Goal: Navigation & Orientation: Understand site structure

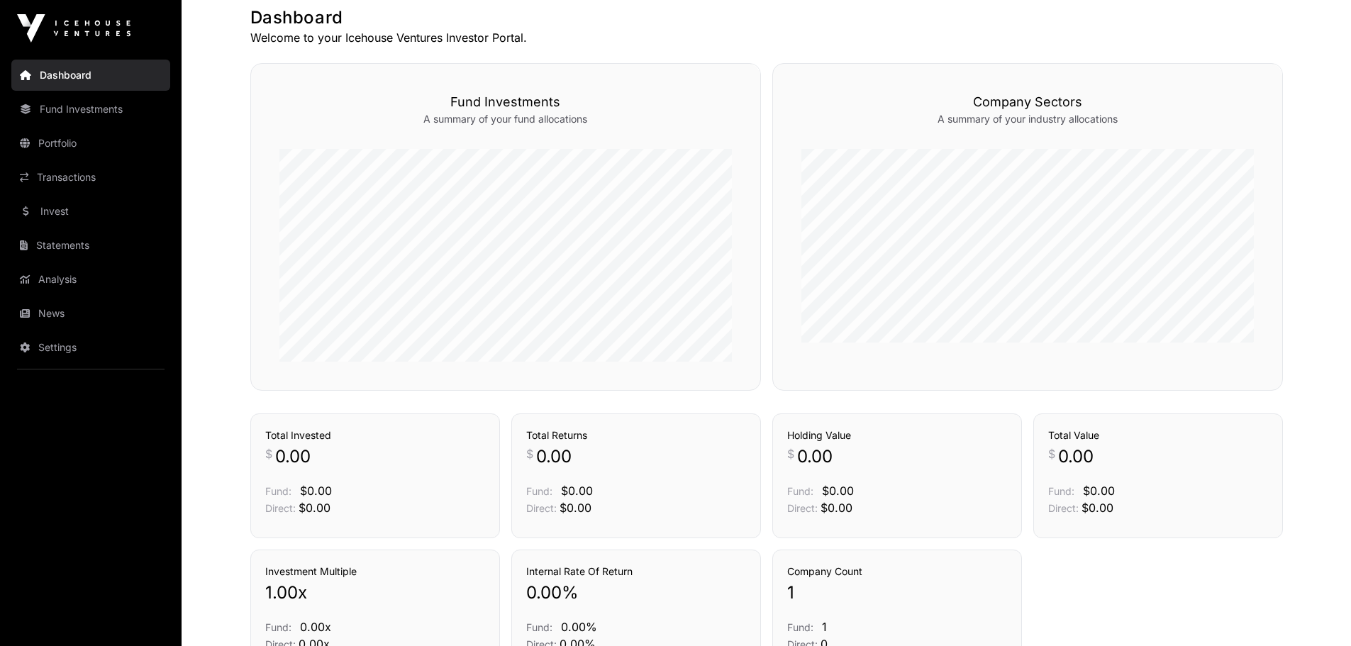
scroll to position [355, 0]
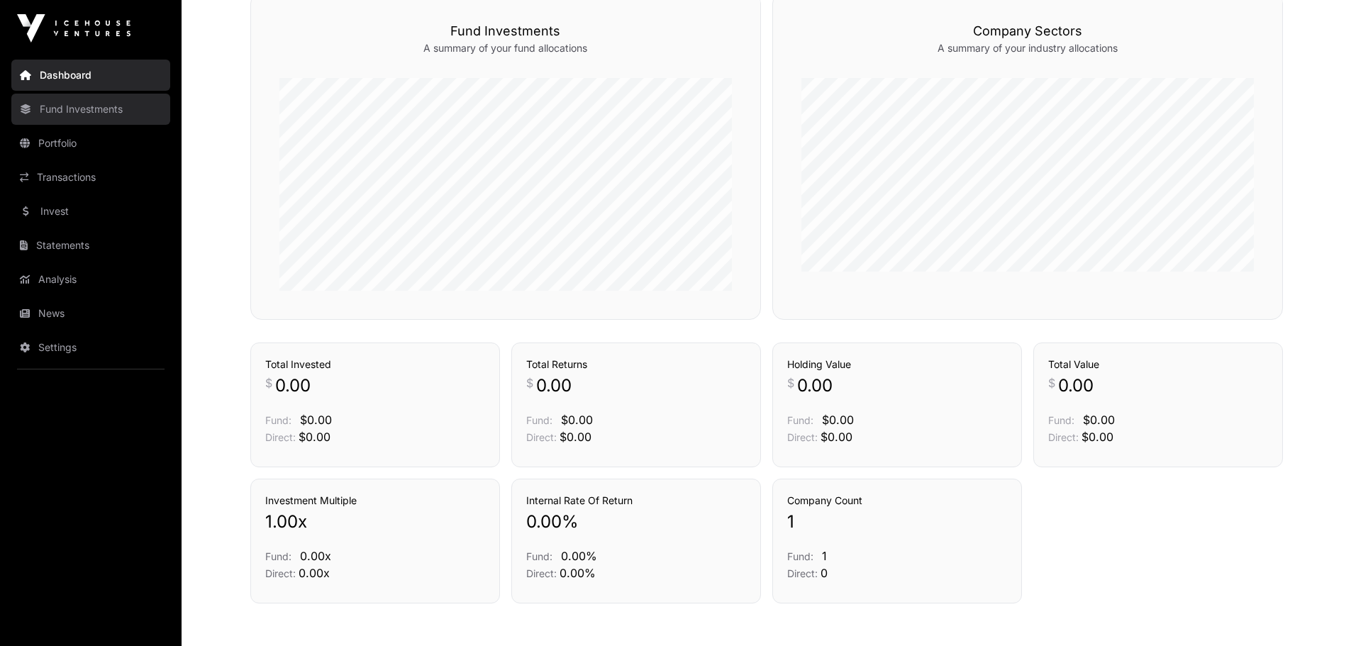
click at [90, 101] on link "Fund Investments" at bounding box center [90, 109] width 159 height 31
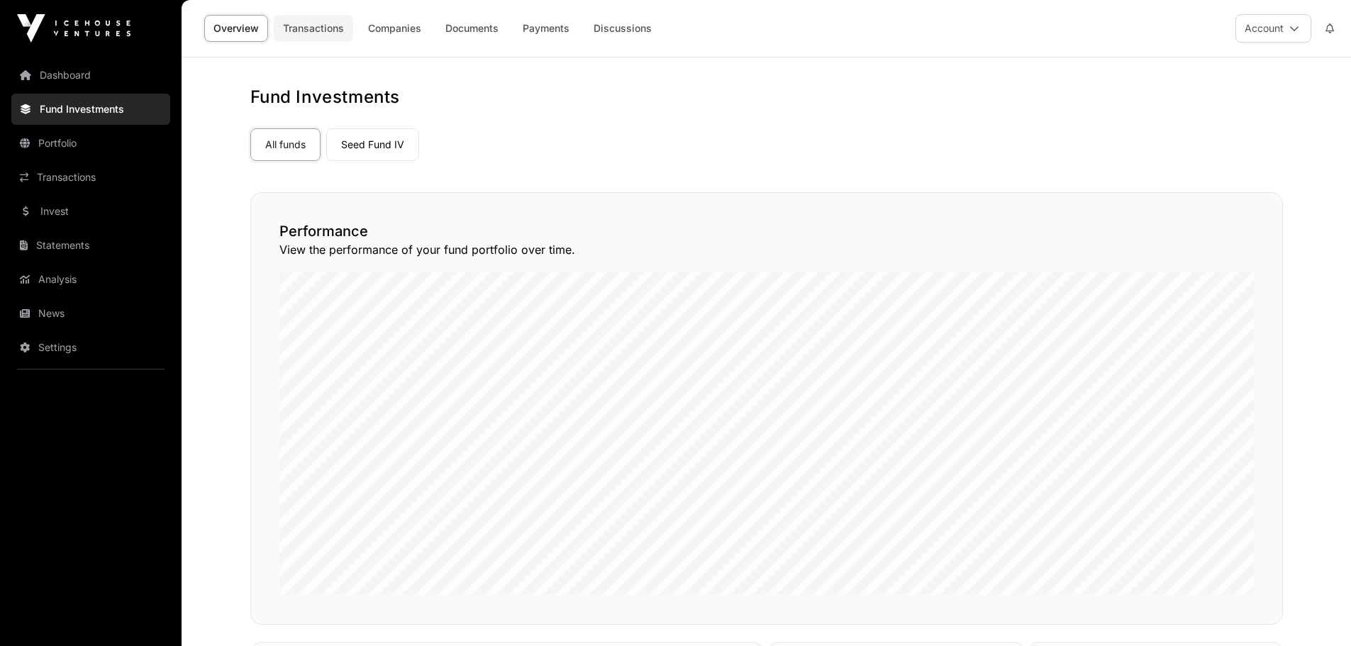
click at [335, 28] on link "Transactions" at bounding box center [313, 28] width 79 height 27
click at [380, 35] on link "Companies" at bounding box center [395, 28] width 72 height 27
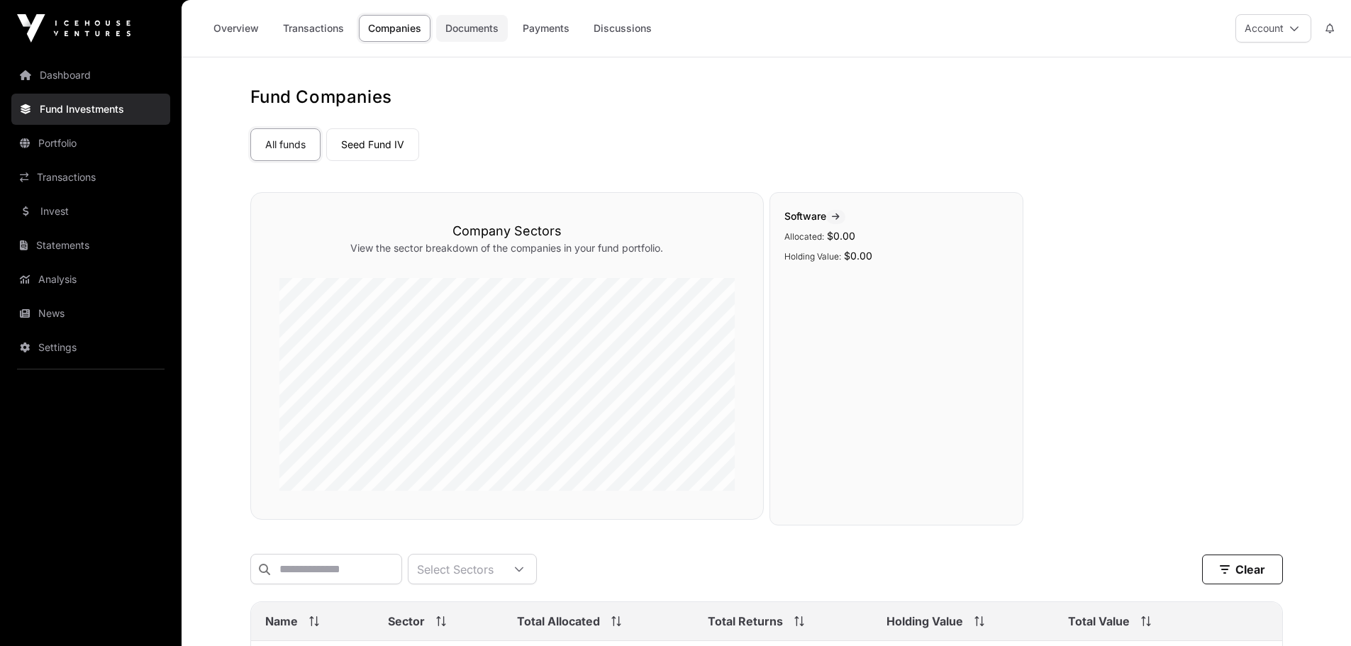
click at [480, 28] on link "Documents" at bounding box center [472, 28] width 72 height 27
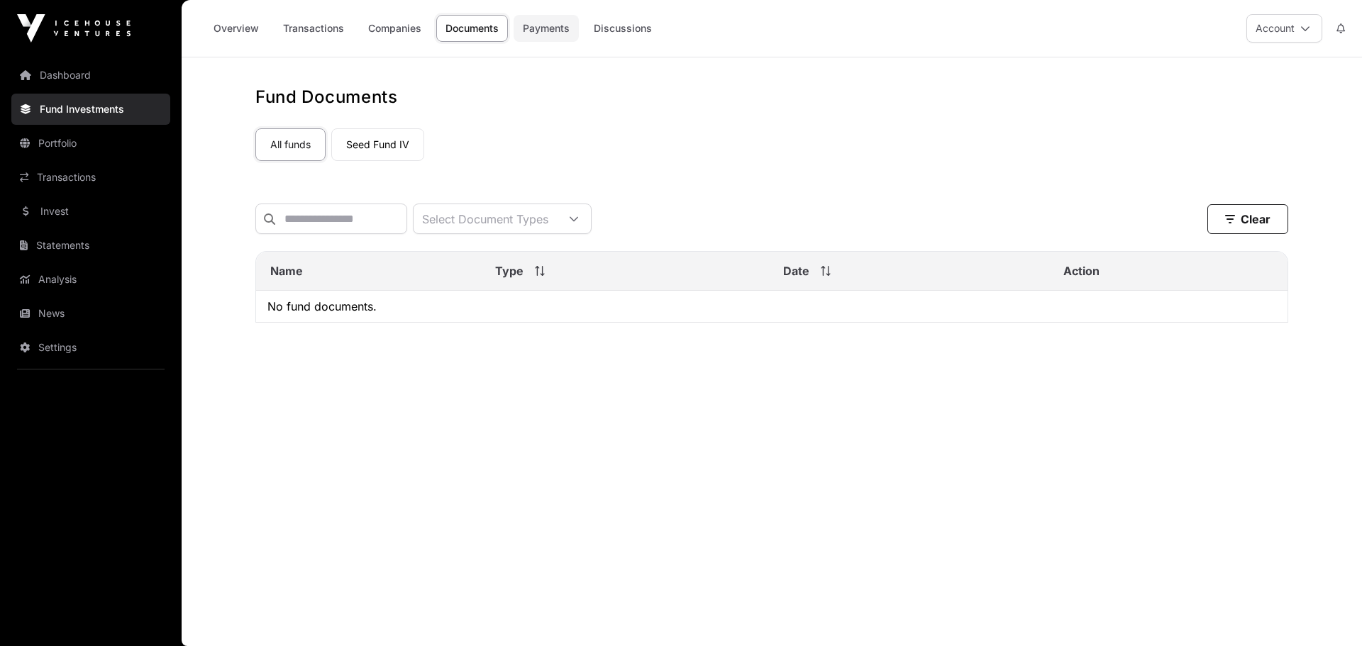
click at [550, 27] on link "Payments" at bounding box center [546, 28] width 65 height 27
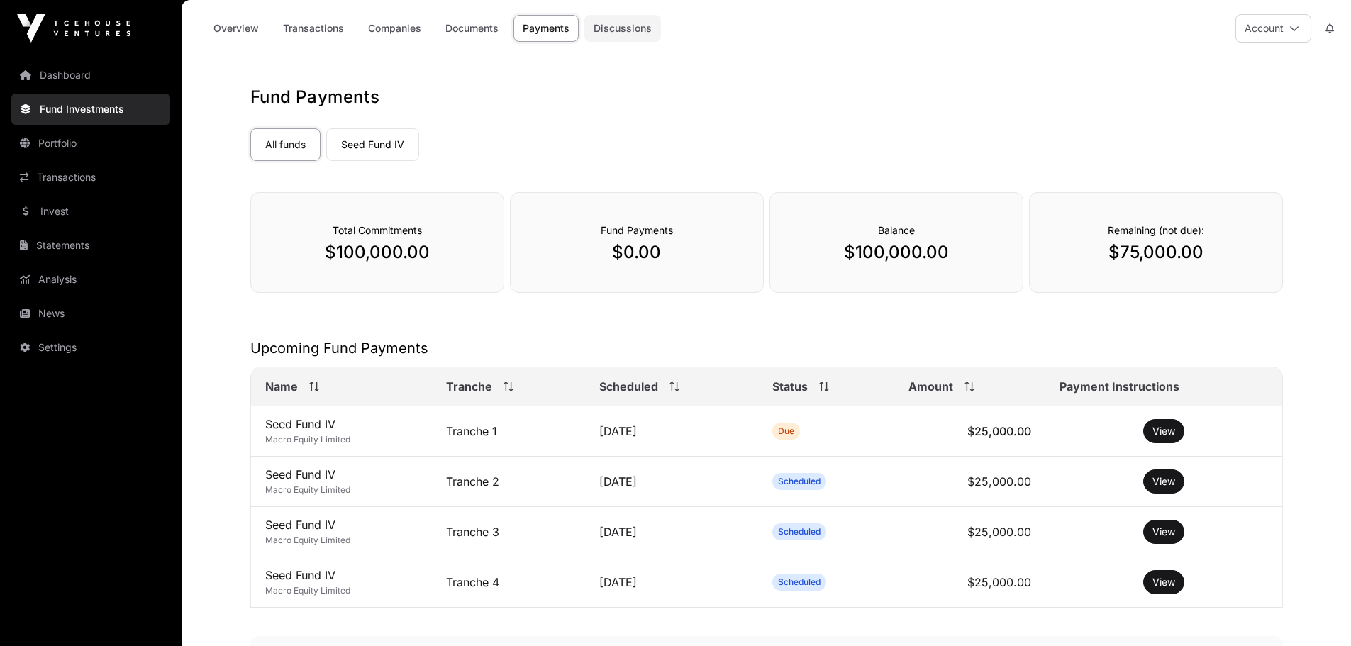
click at [648, 21] on link "Discussions" at bounding box center [622, 28] width 77 height 27
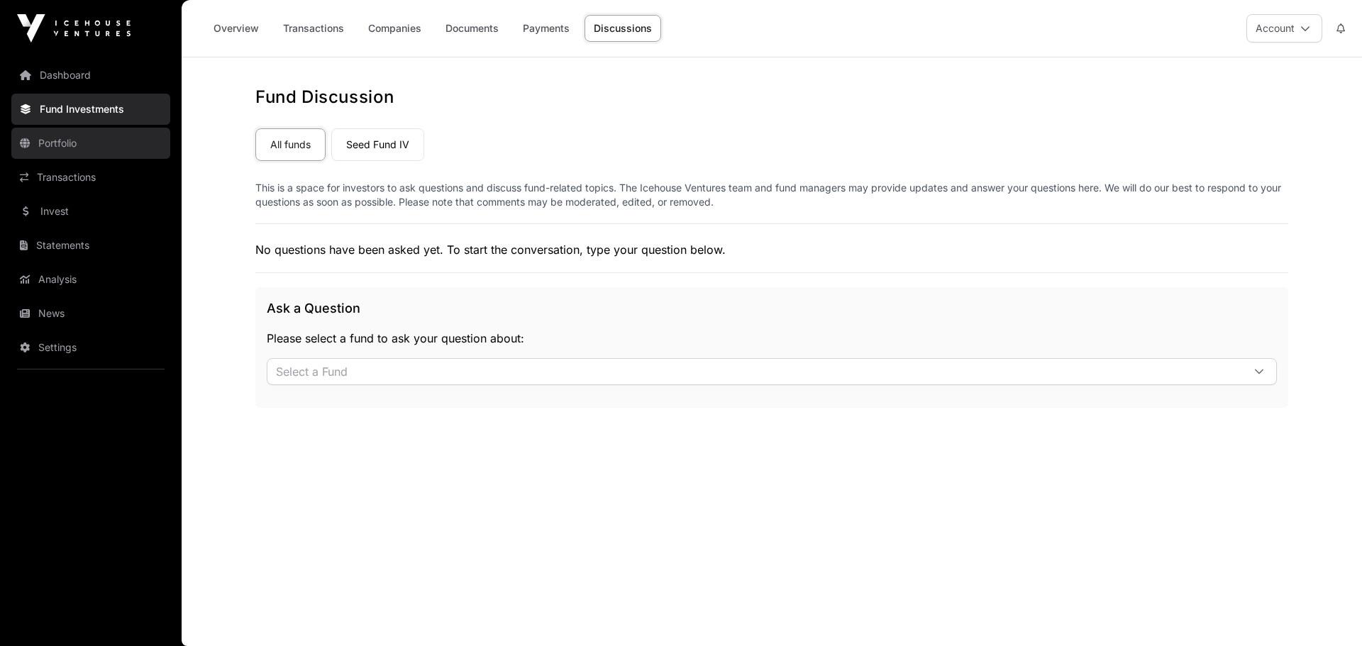
click at [75, 134] on link "Portfolio" at bounding box center [90, 143] width 159 height 31
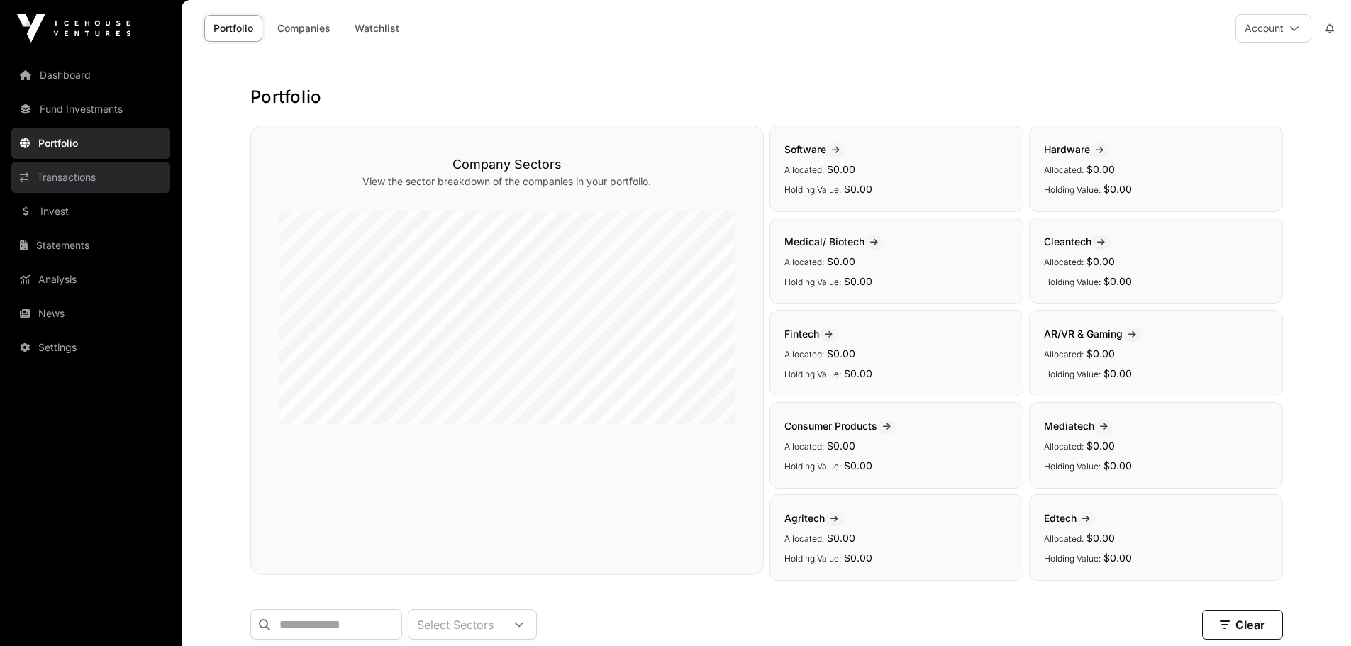
click at [58, 177] on link "Transactions" at bounding box center [90, 177] width 159 height 31
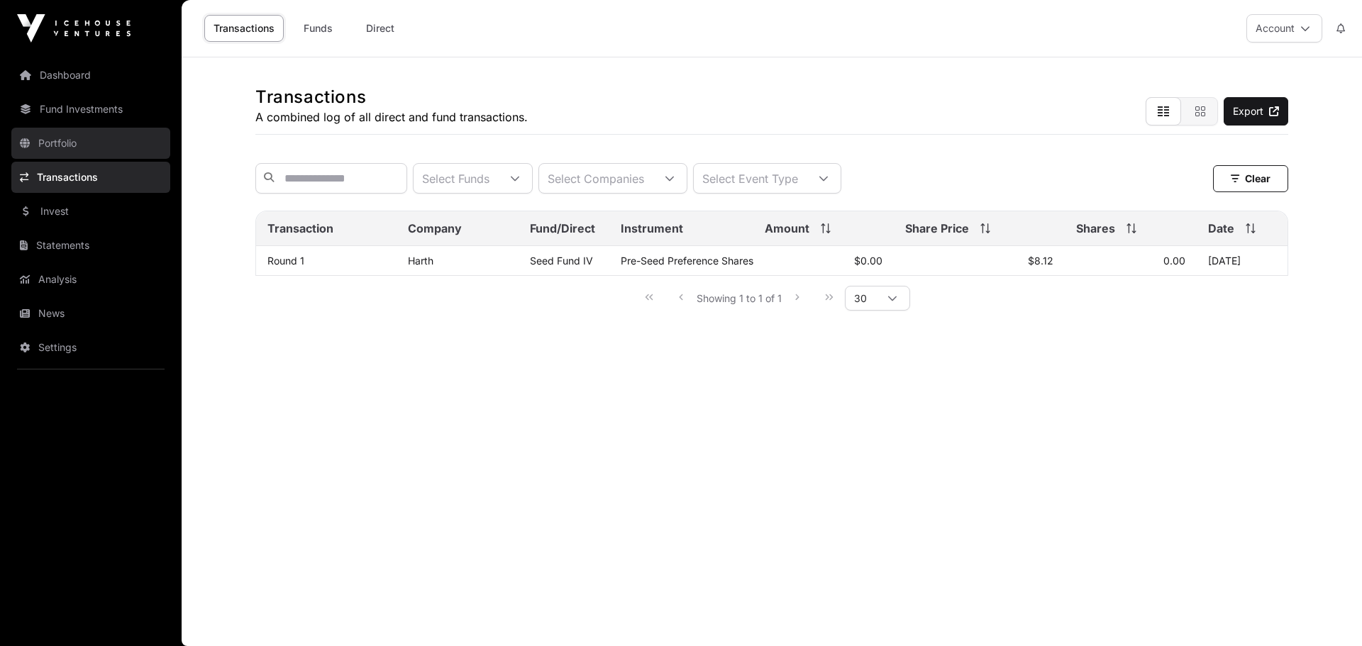
click at [64, 153] on link "Portfolio" at bounding box center [90, 143] width 159 height 31
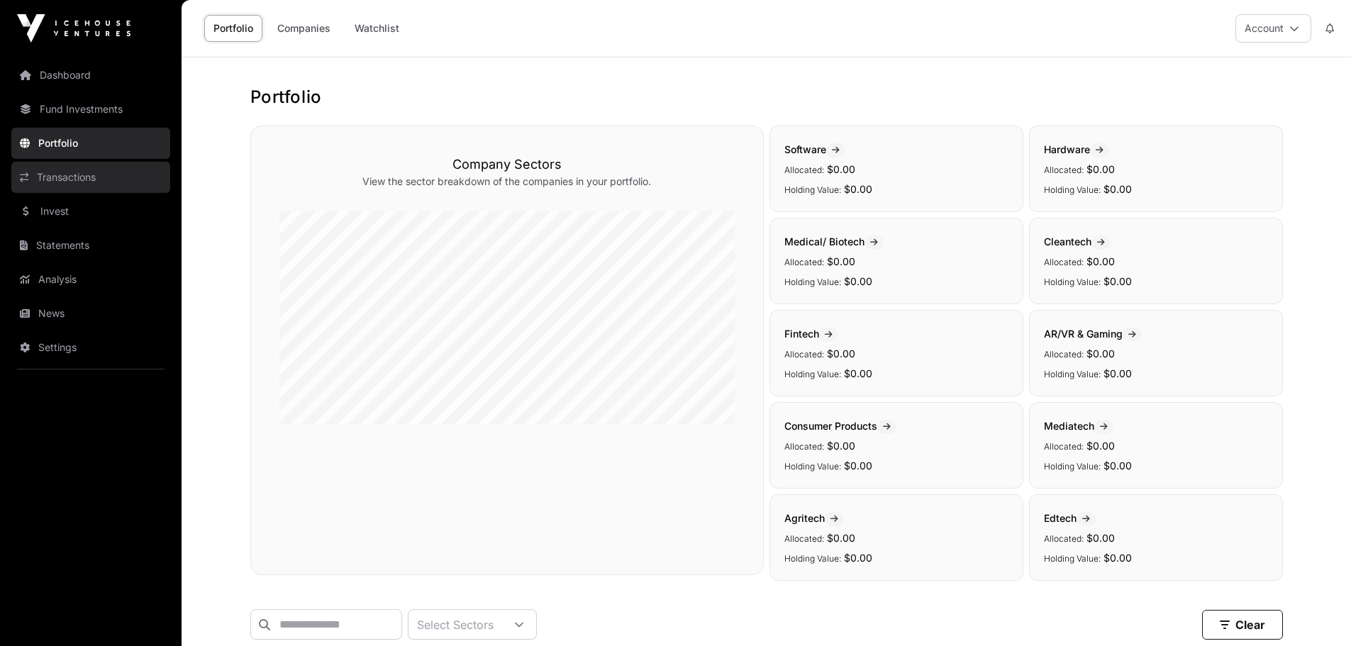
click at [74, 173] on link "Transactions" at bounding box center [90, 177] width 159 height 31
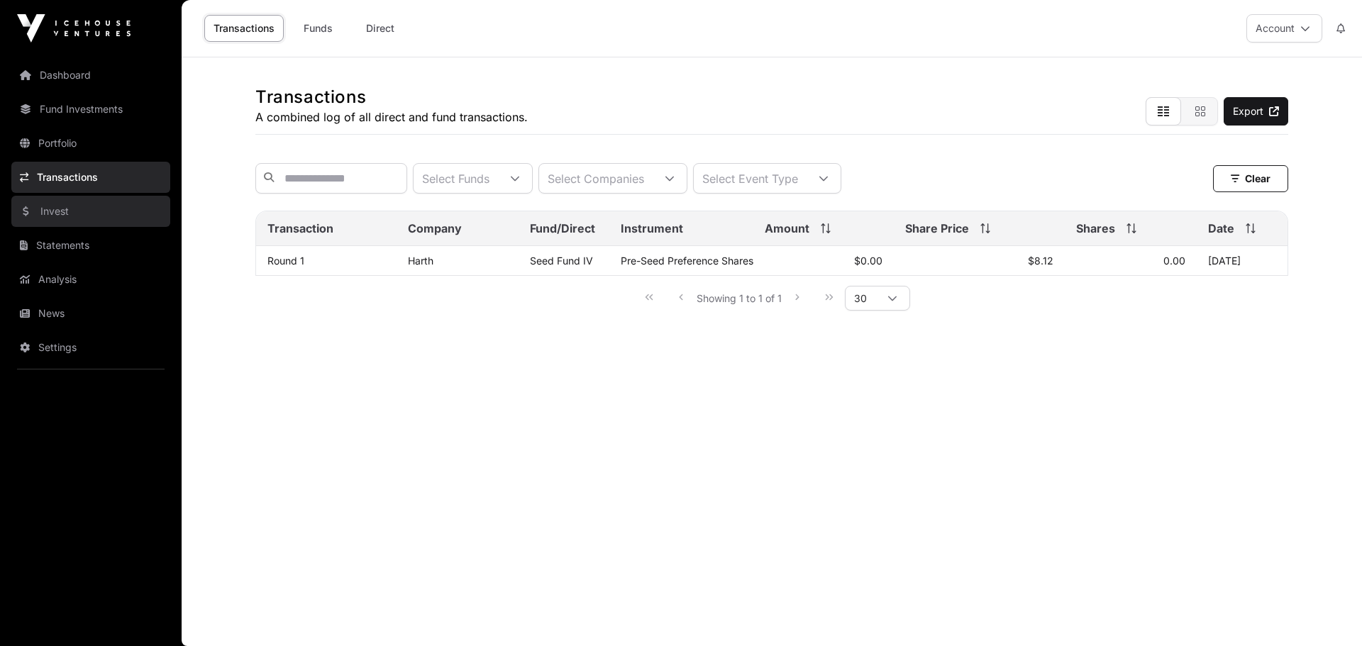
click at [64, 210] on link "Invest" at bounding box center [90, 211] width 159 height 31
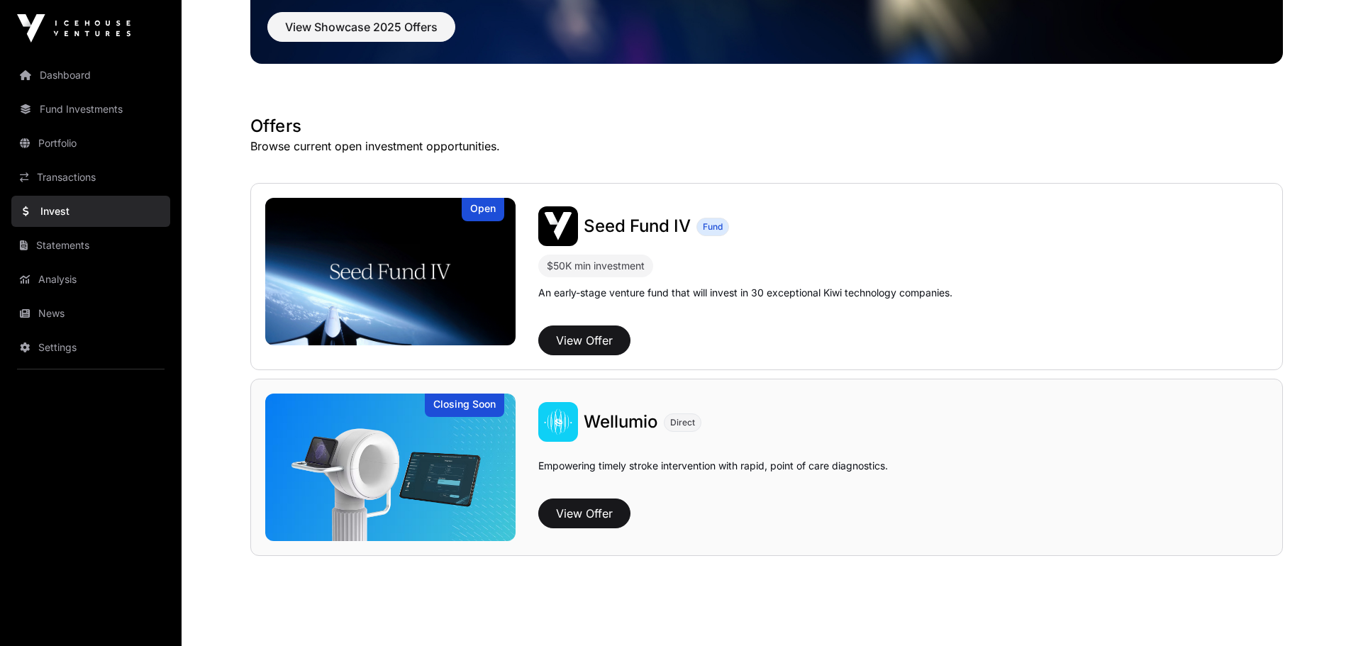
scroll to position [204, 0]
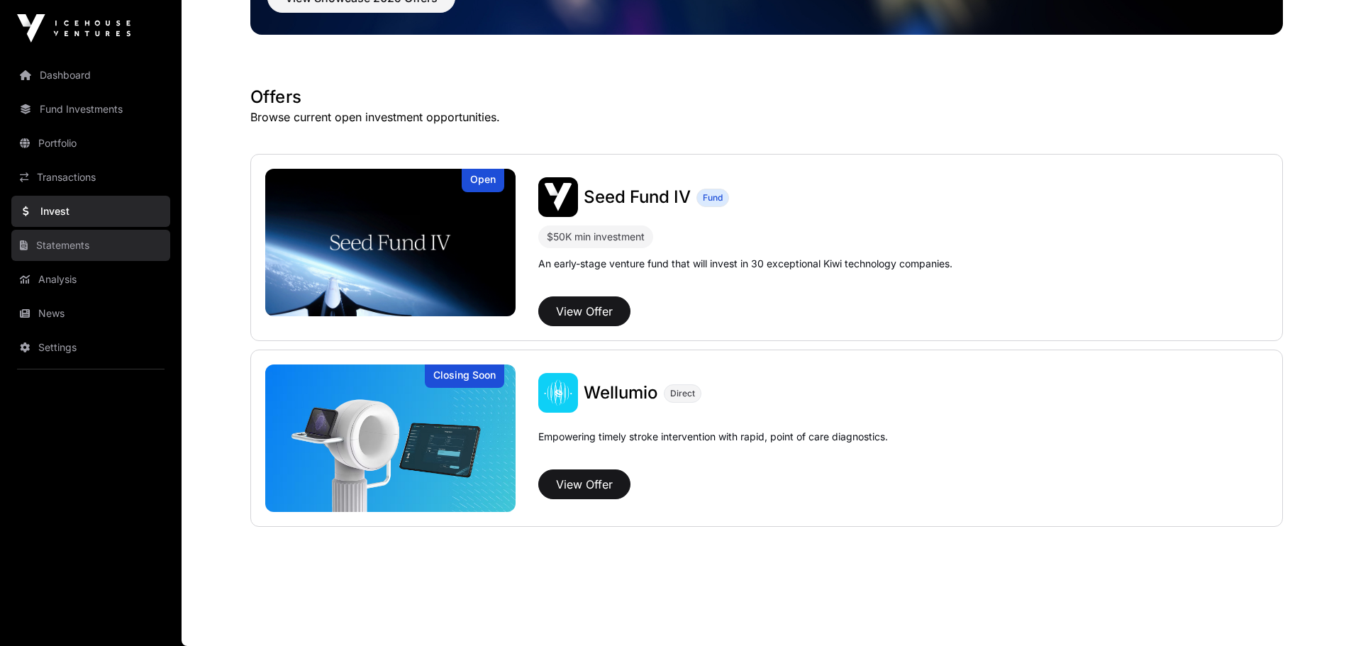
click at [51, 243] on link "Statements" at bounding box center [90, 245] width 159 height 31
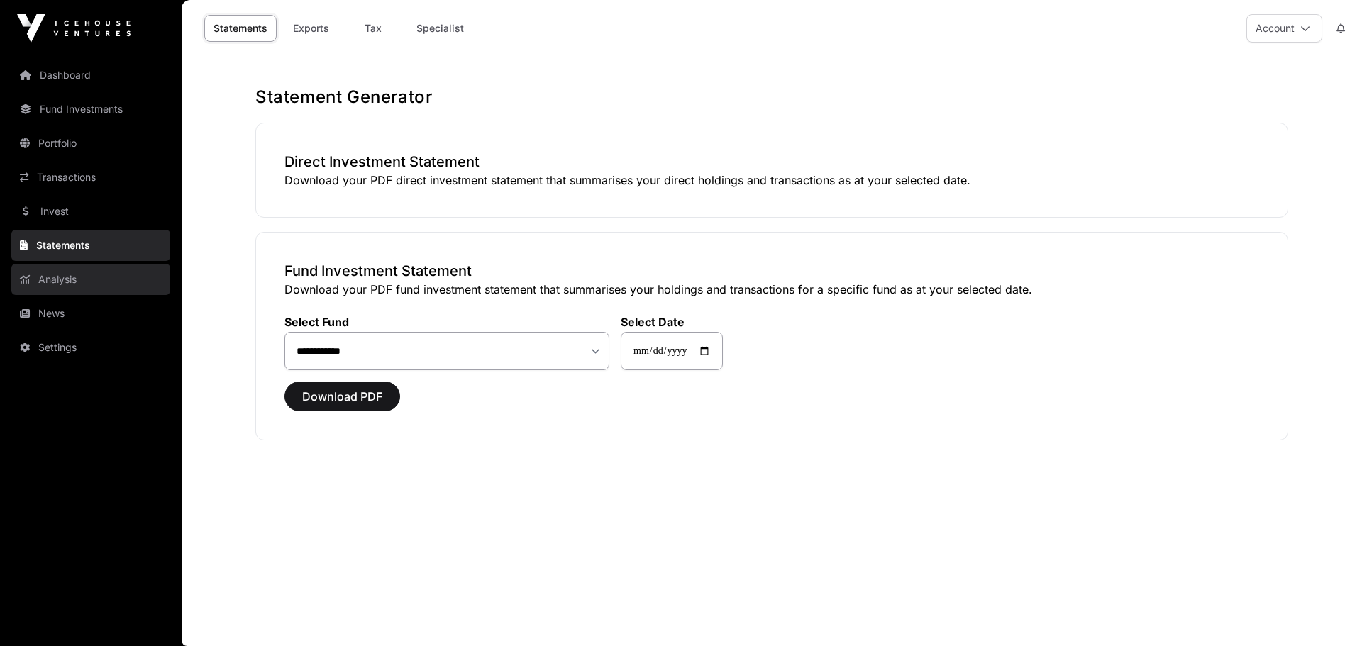
click at [55, 279] on link "Analysis" at bounding box center [90, 279] width 159 height 31
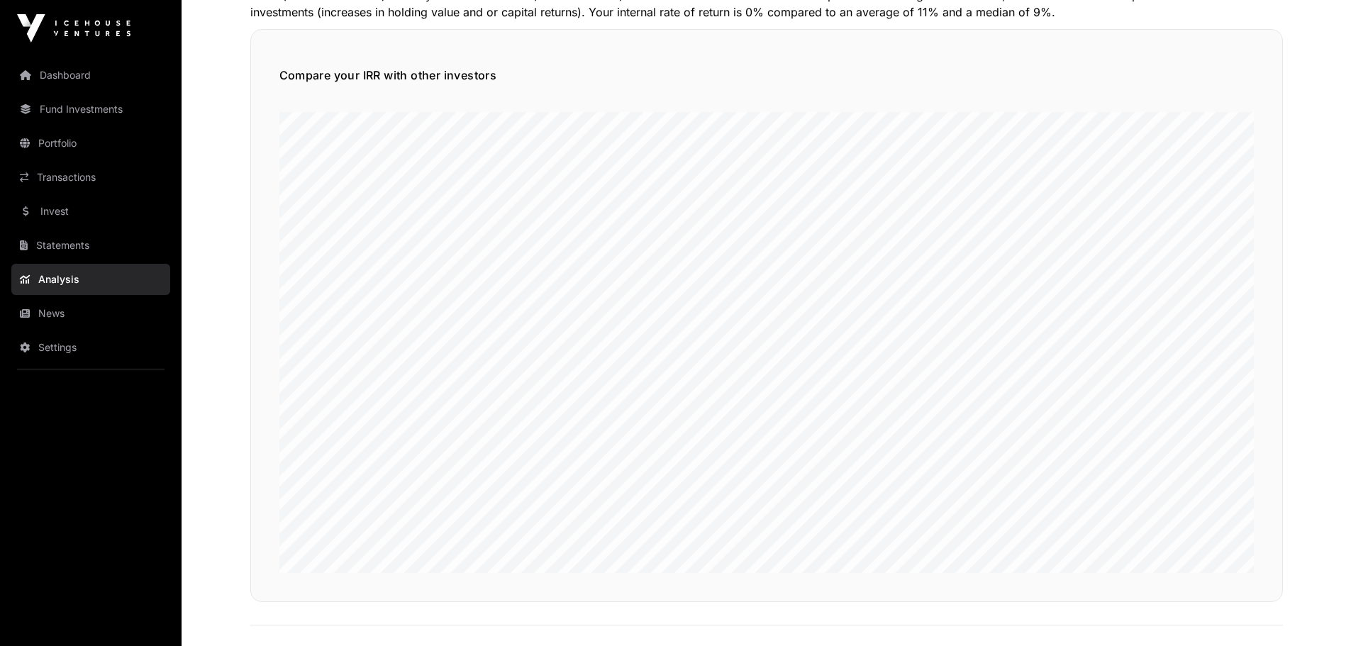
scroll to position [284, 0]
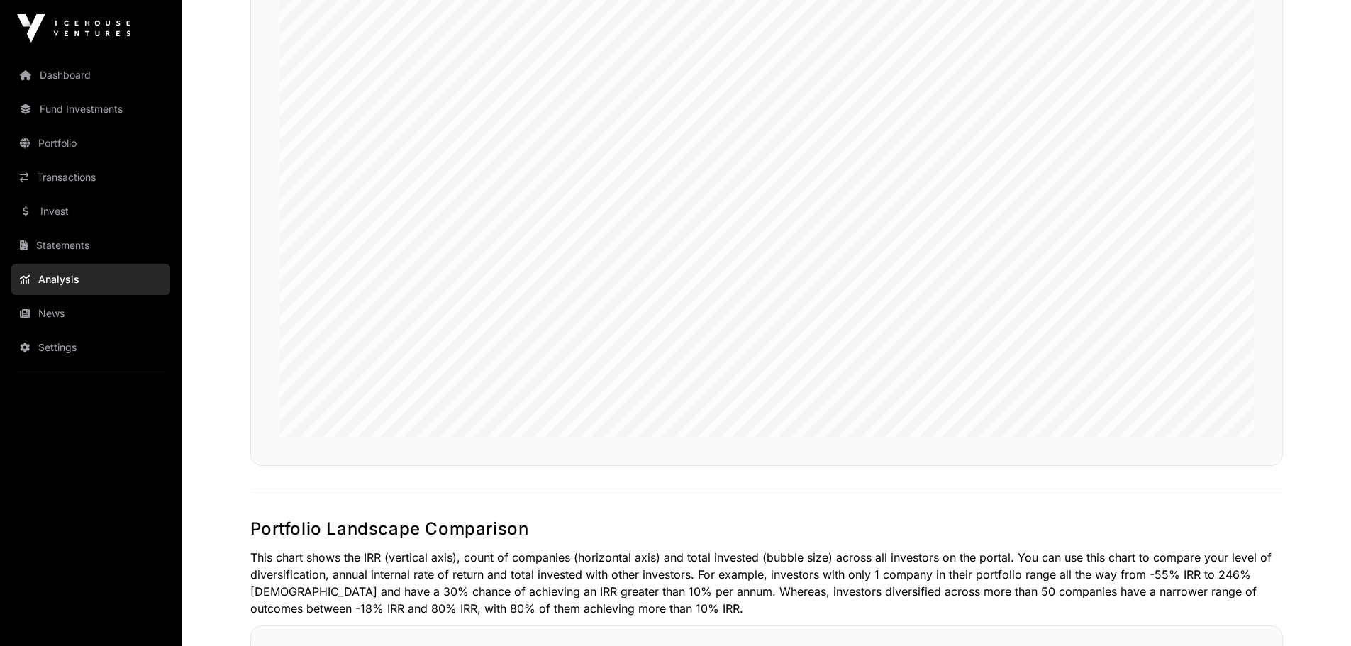
click at [42, 283] on link "Analysis" at bounding box center [90, 279] width 159 height 31
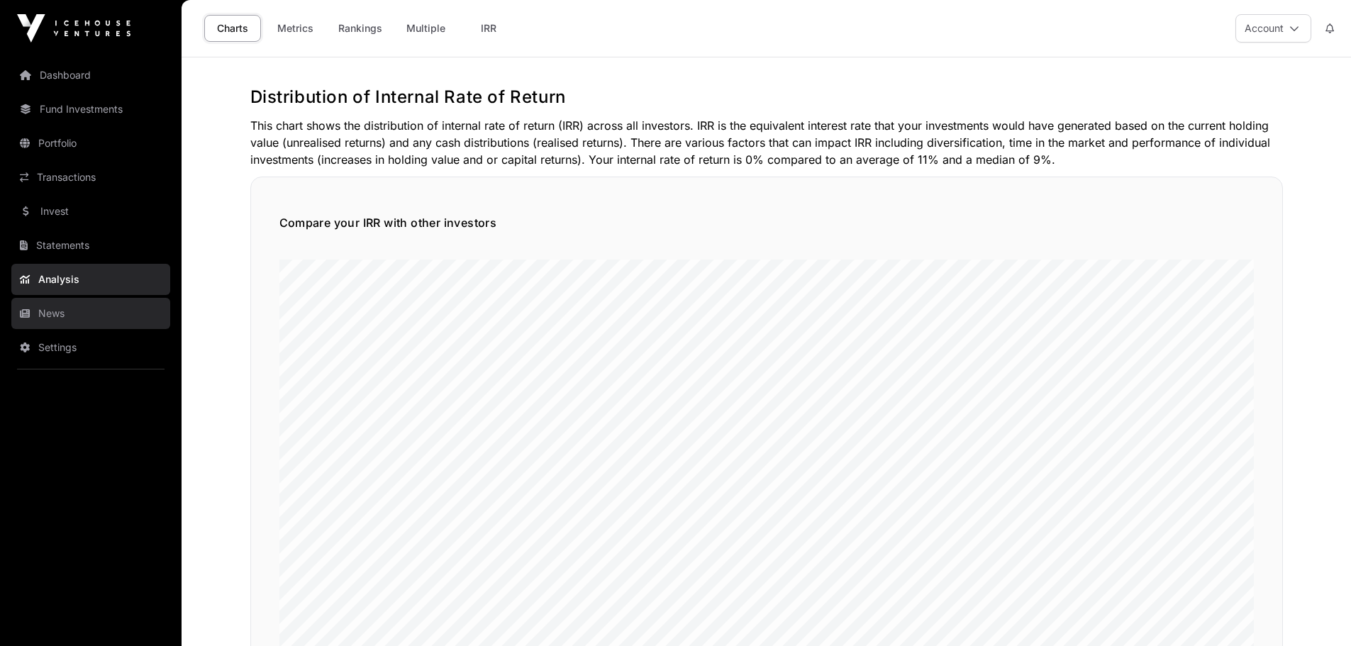
click at [46, 308] on link "News" at bounding box center [90, 313] width 159 height 31
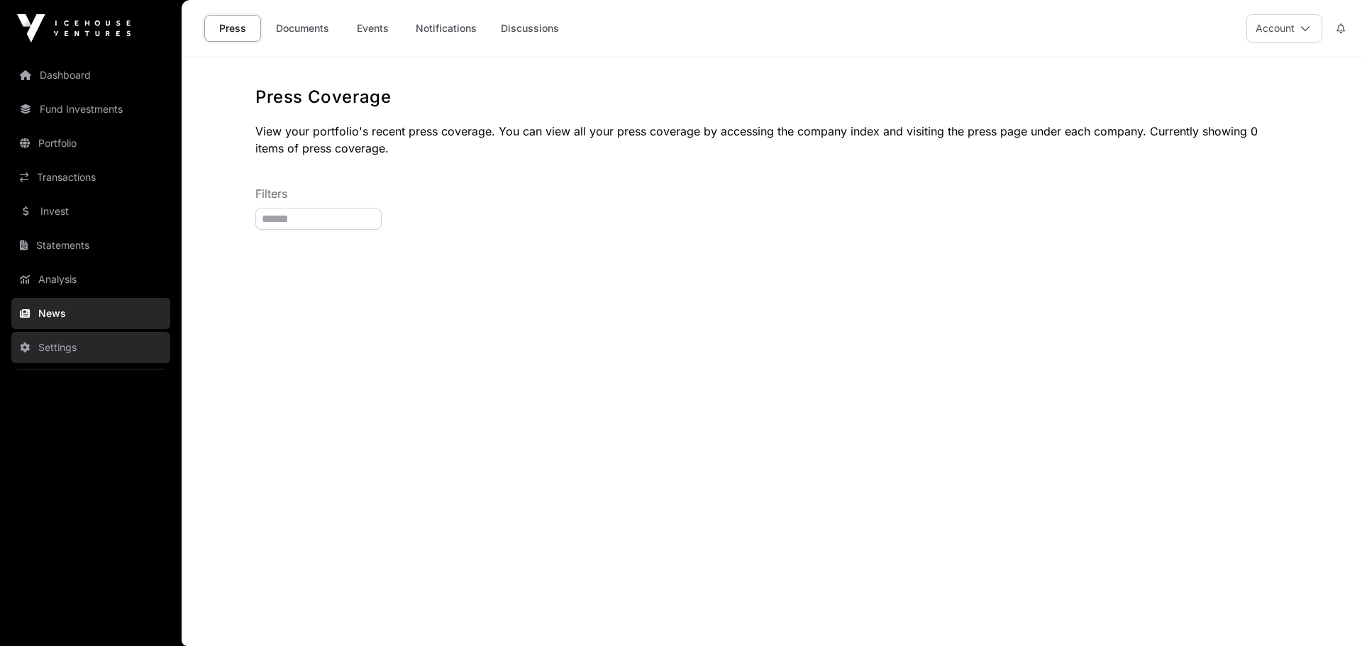
click at [58, 352] on link "Settings" at bounding box center [90, 347] width 159 height 31
